Goal: Use online tool/utility: Use online tool/utility

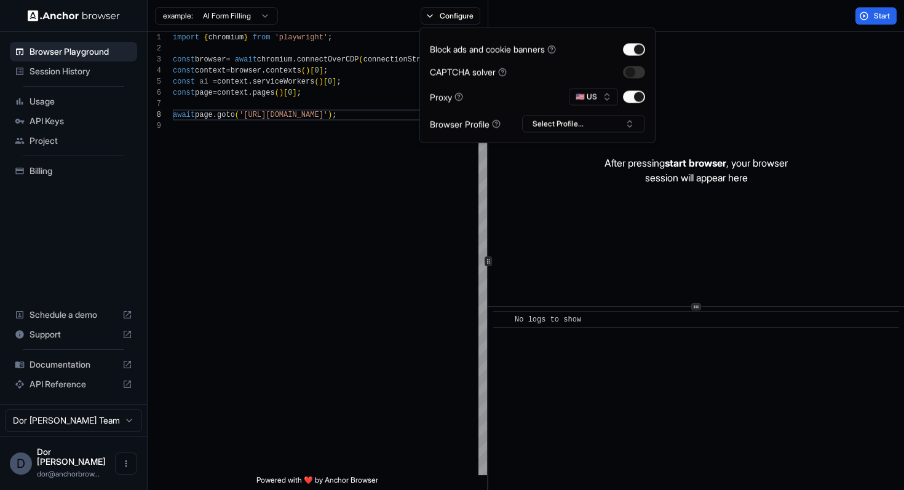
scroll to position [77, 0]
click at [632, 15] on div "Start" at bounding box center [696, 16] width 416 height 32
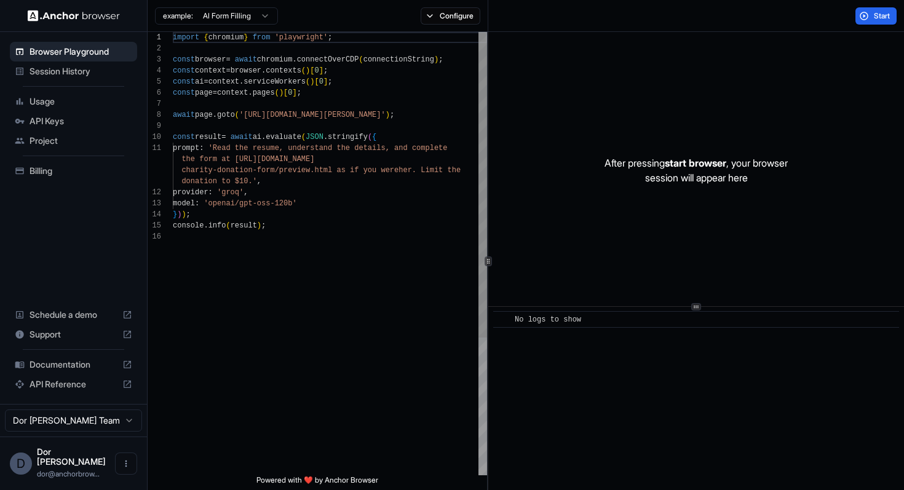
scroll to position [89, 0]
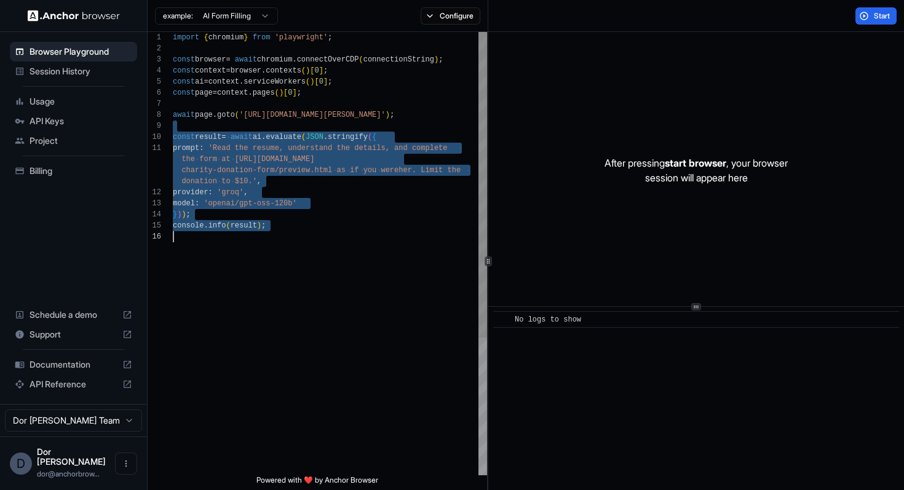
drag, startPoint x: 245, startPoint y: 125, endPoint x: 245, endPoint y: 340, distance: 215.3
click at [245, 340] on div "import { chromium } from 'playwright' ; const browser = await chromium . connec…" at bounding box center [330, 353] width 314 height 643
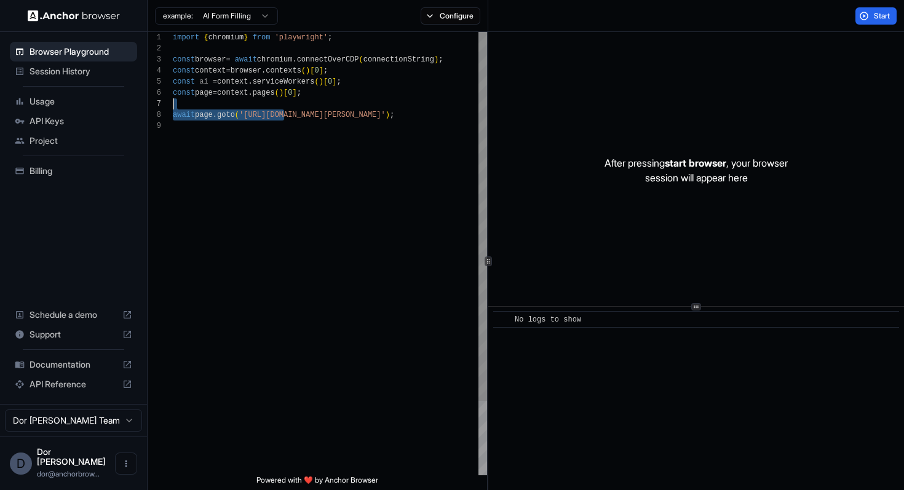
scroll to position [77, 0]
drag, startPoint x: 284, startPoint y: 113, endPoint x: 421, endPoint y: 114, distance: 137.1
click at [421, 114] on div "import { chromium } from 'playwright' ; const browser = await chromium . connec…" at bounding box center [330, 298] width 314 height 532
type textarea "**********"
click at [452, 16] on button "Configure" at bounding box center [451, 15] width 60 height 17
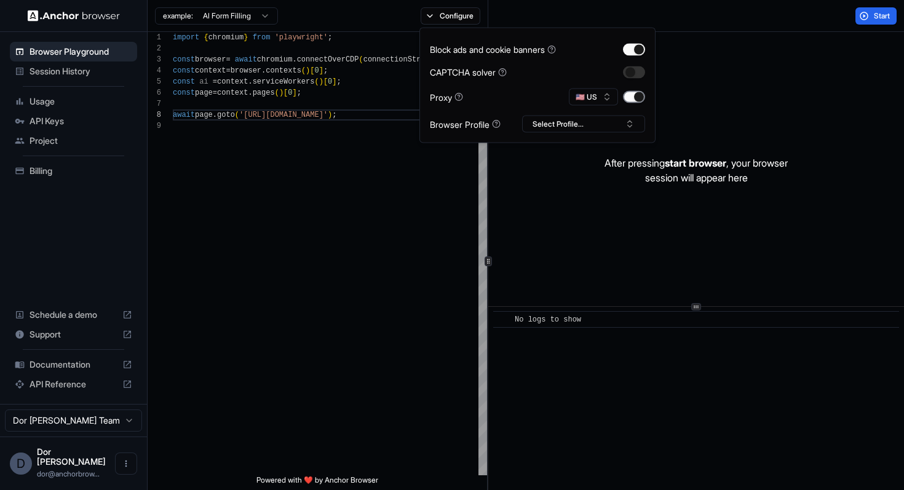
click at [633, 96] on button "button" at bounding box center [634, 97] width 22 height 12
click at [681, 25] on div "Start" at bounding box center [696, 16] width 416 height 32
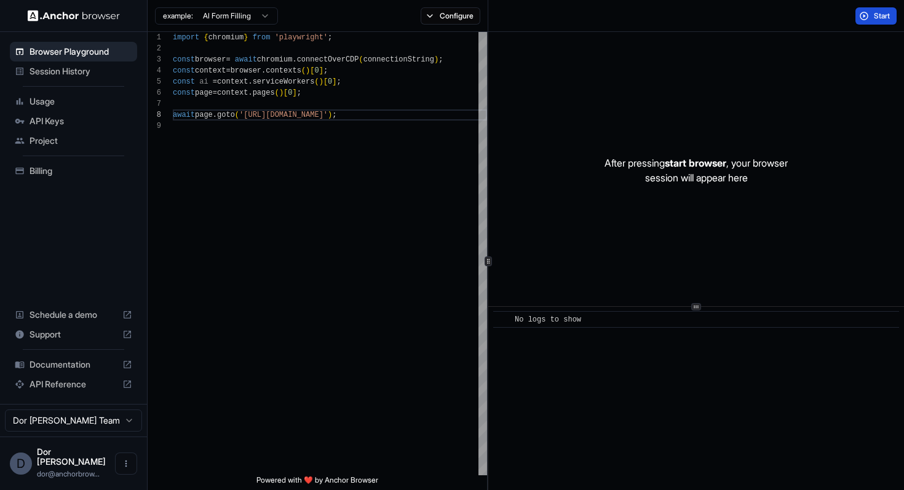
click at [879, 15] on span "Start" at bounding box center [882, 16] width 17 height 10
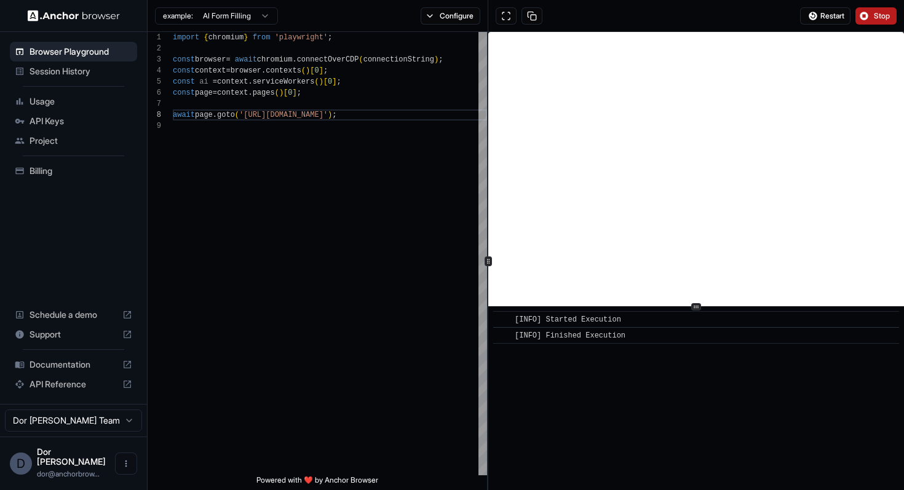
click at [873, 12] on button "Stop" at bounding box center [875, 15] width 41 height 17
